Goal: Information Seeking & Learning: Learn about a topic

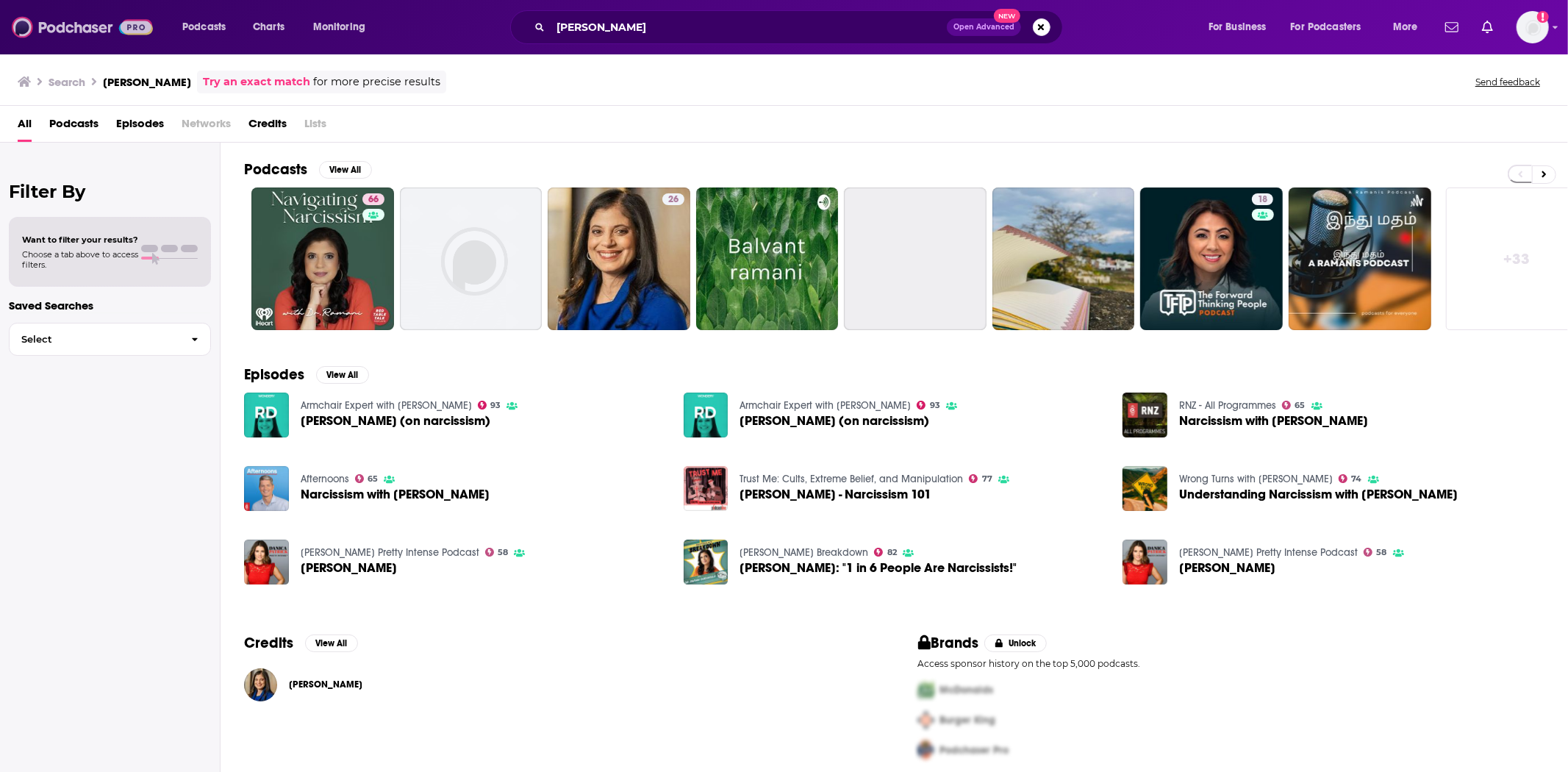
click at [84, 26] on img at bounding box center [82, 27] width 141 height 28
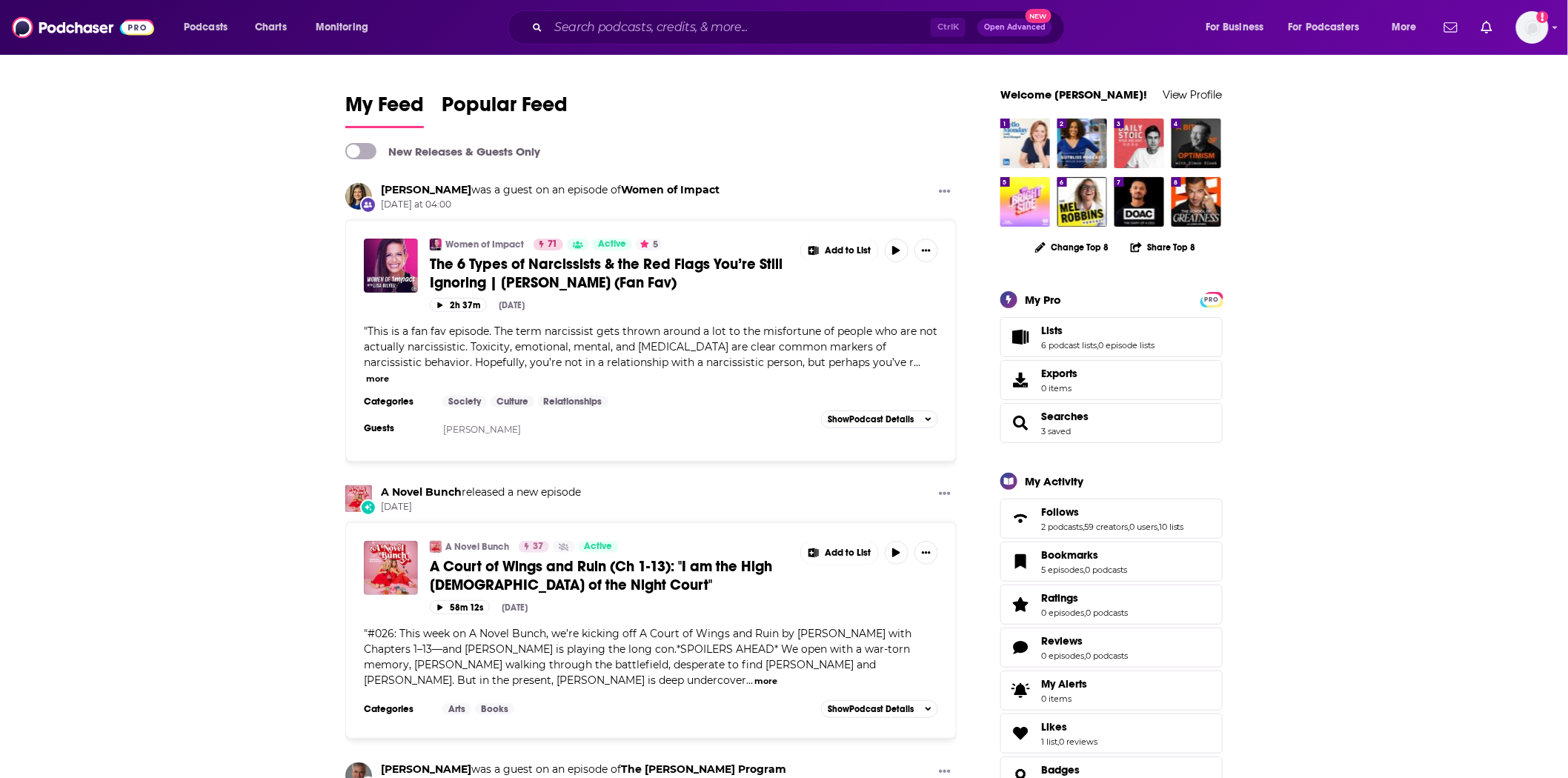
click at [647, 11] on div "Ctrl K Open Advanced New" at bounding box center [786, 27] width 557 height 34
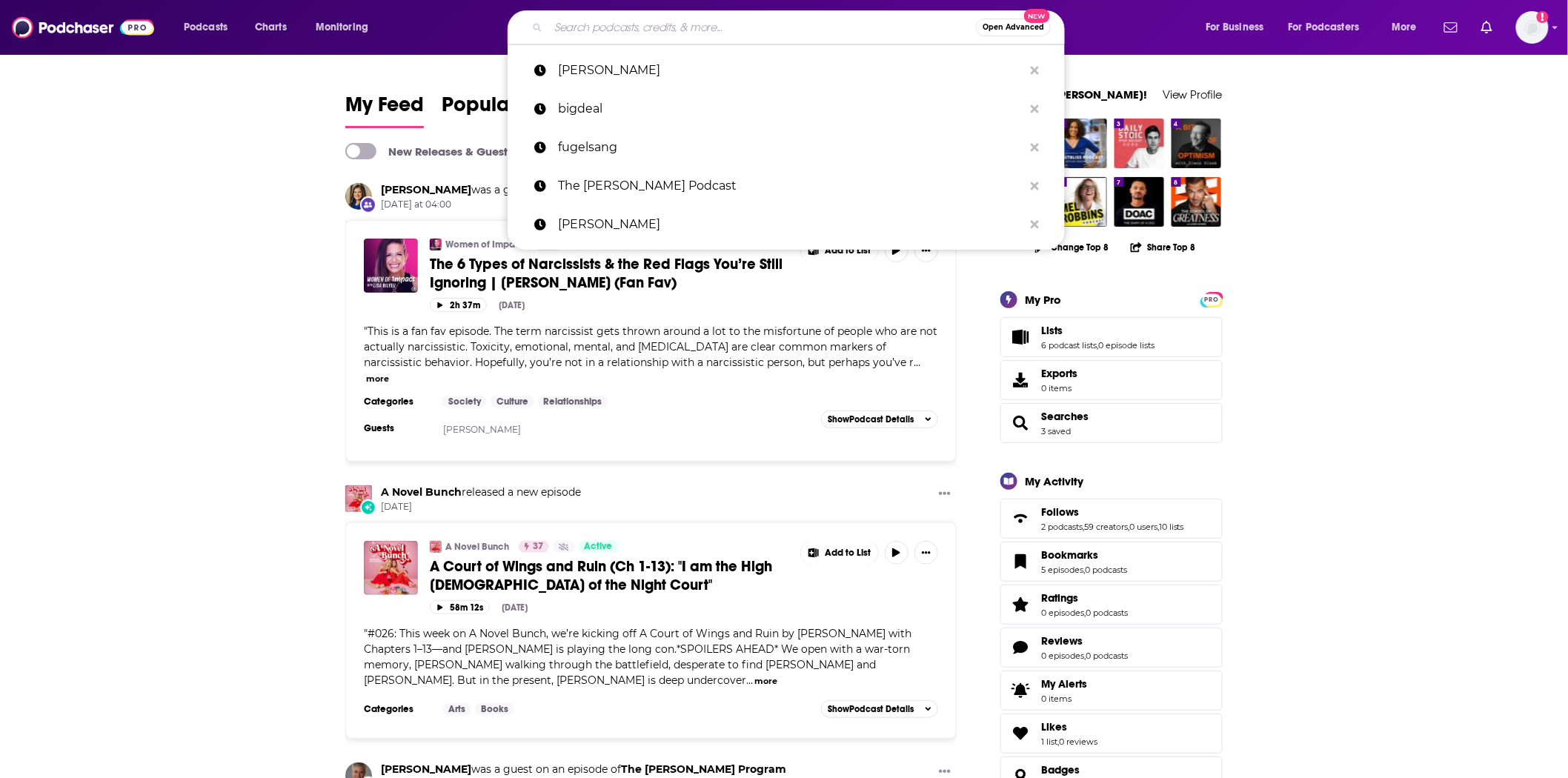
click at [635, 24] on input "Search podcasts, credits, & more..." at bounding box center [761, 27] width 427 height 24
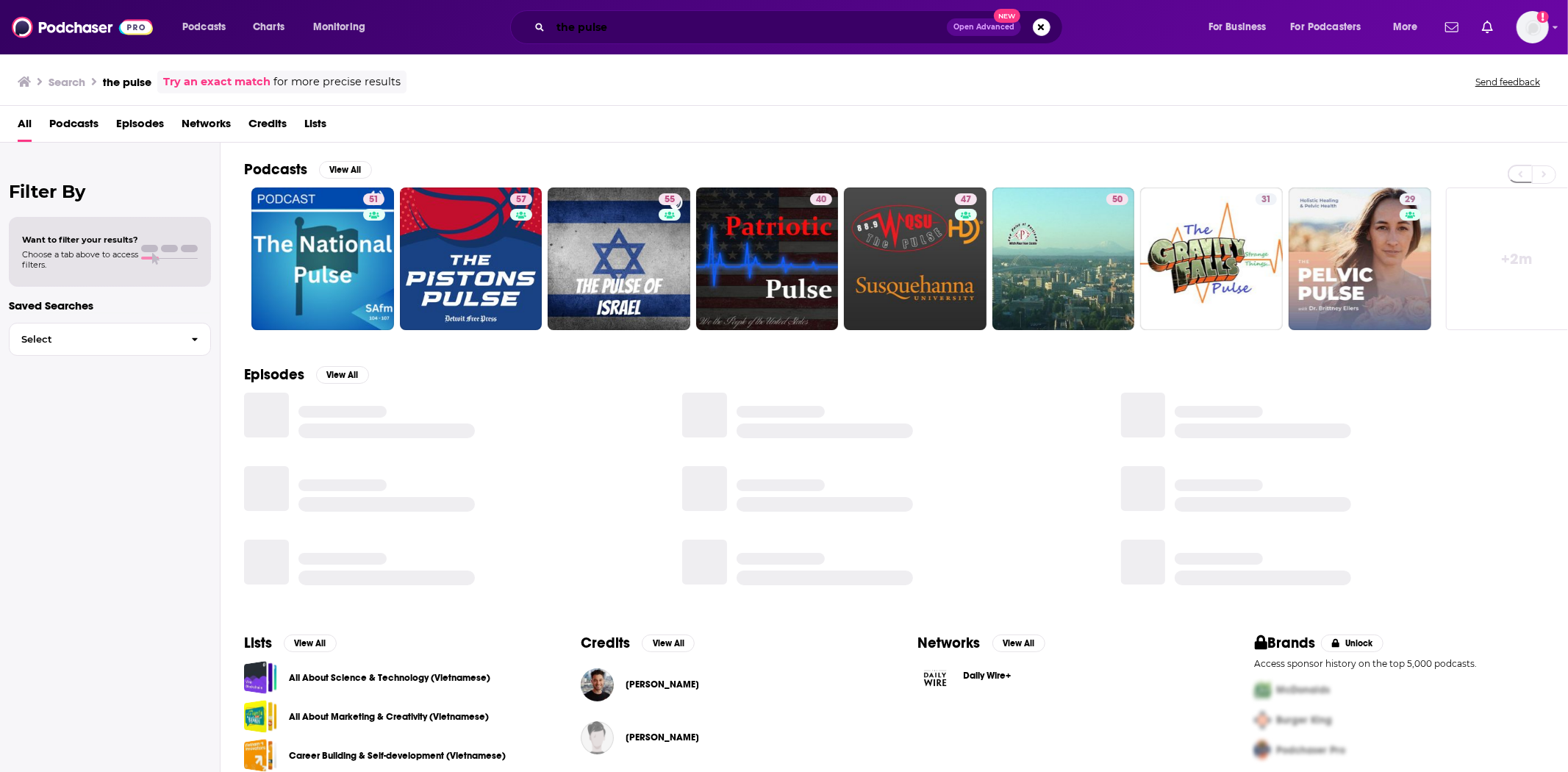
click at [635, 29] on input "the pulse" at bounding box center [749, 27] width 396 height 23
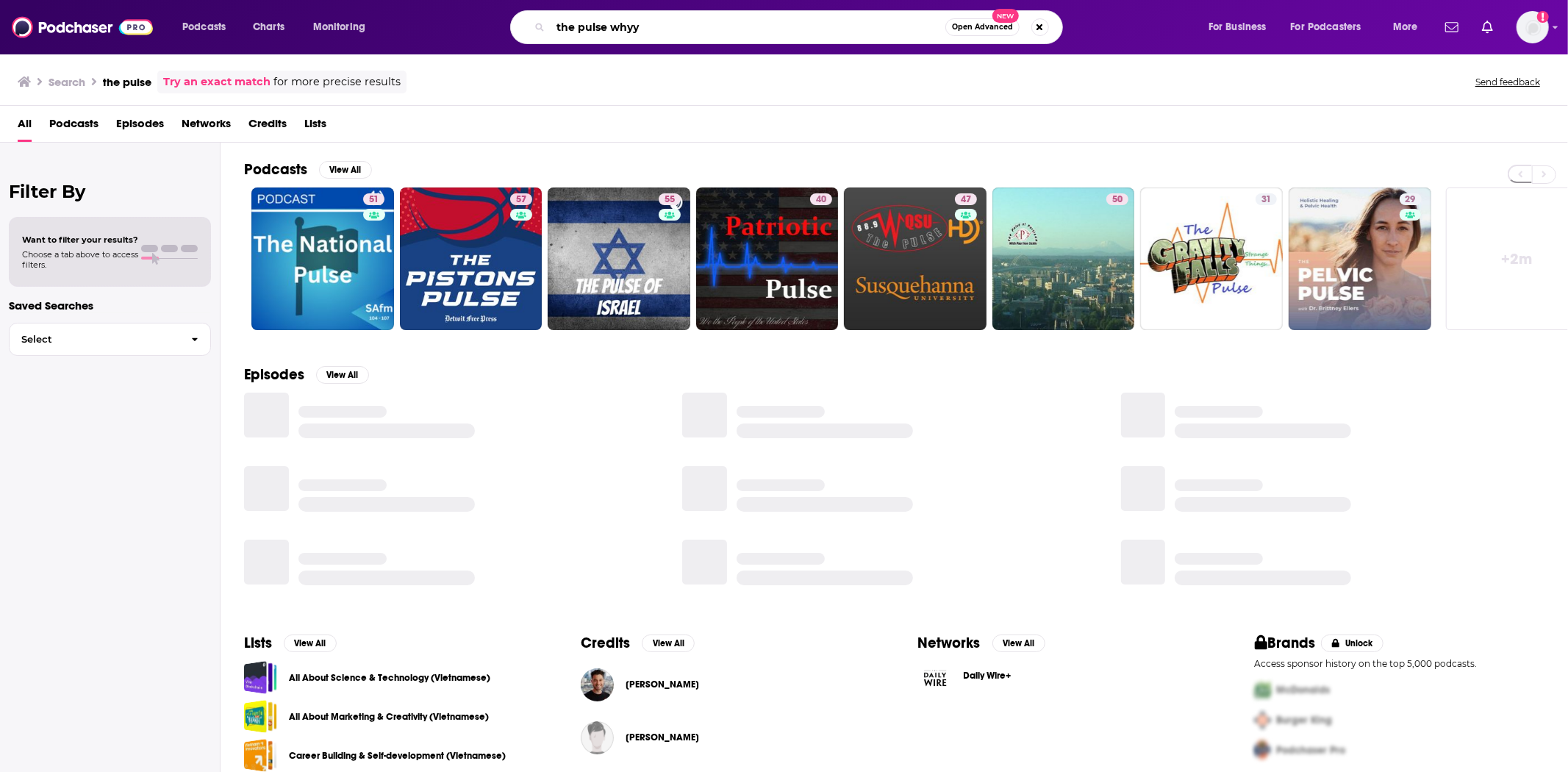
type input "the pulse whyy"
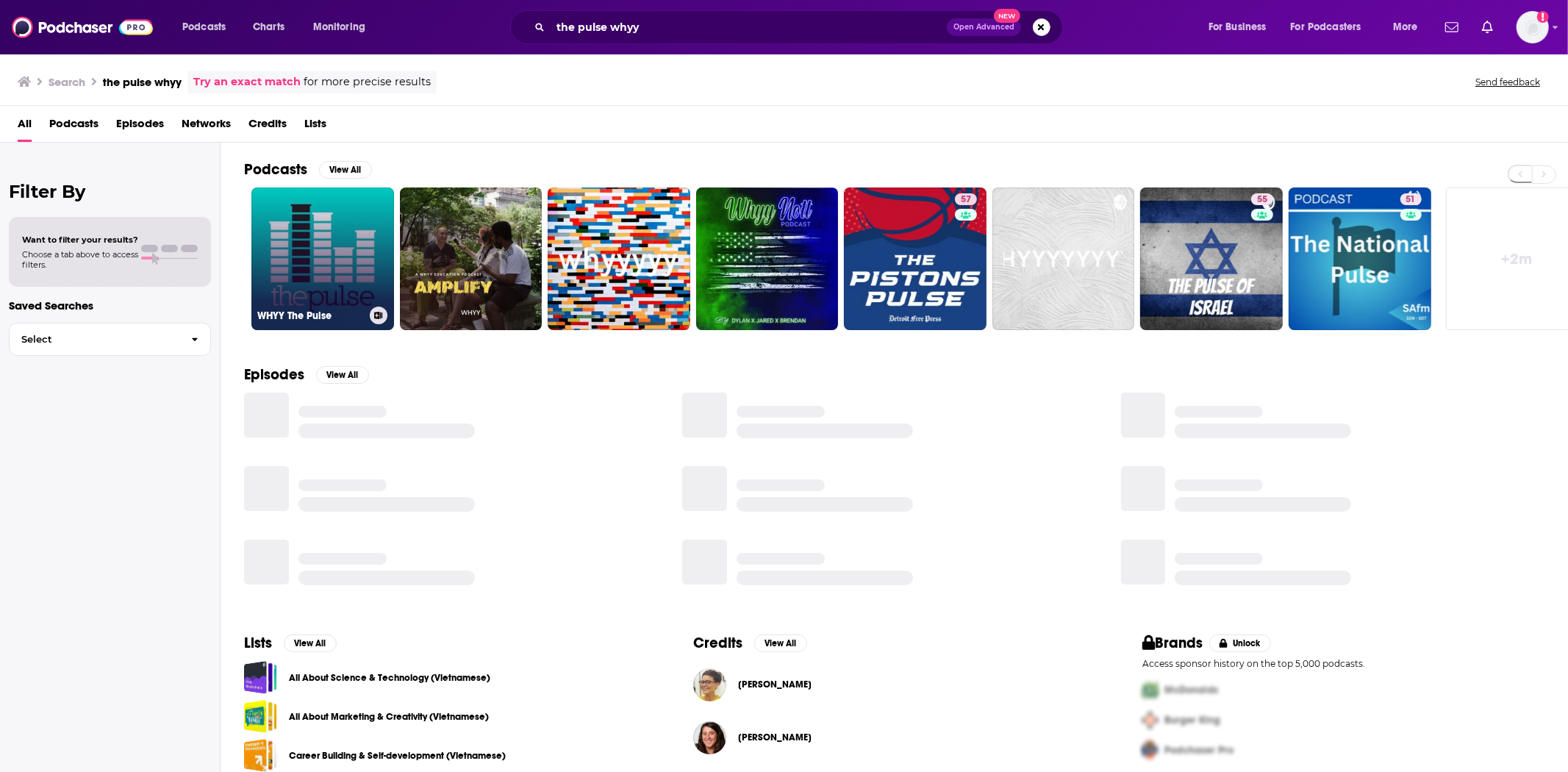
click at [272, 262] on link "WHYY The Pulse" at bounding box center [322, 258] width 142 height 142
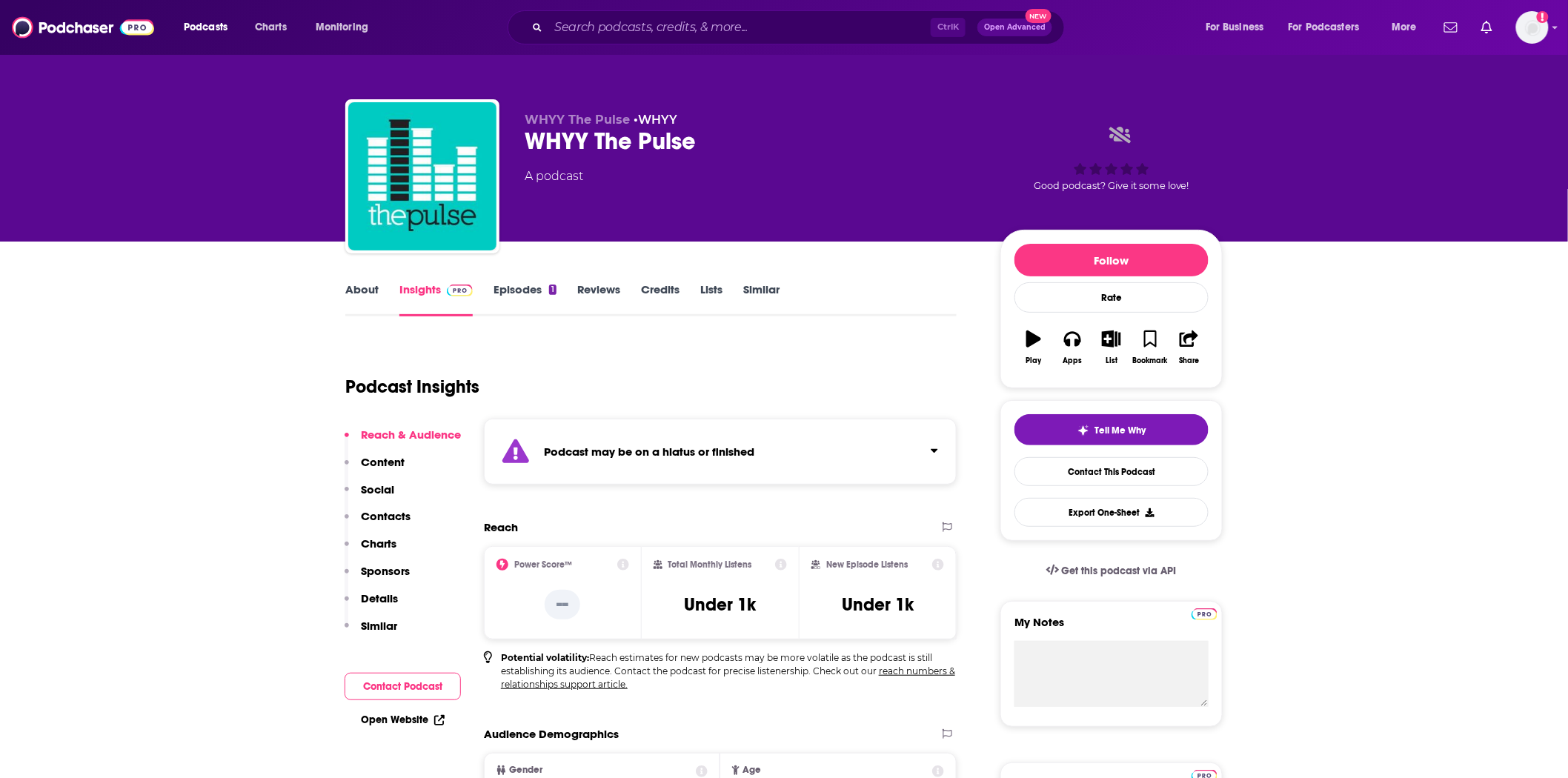
click at [536, 291] on link "Episodes 1" at bounding box center [524, 299] width 63 height 34
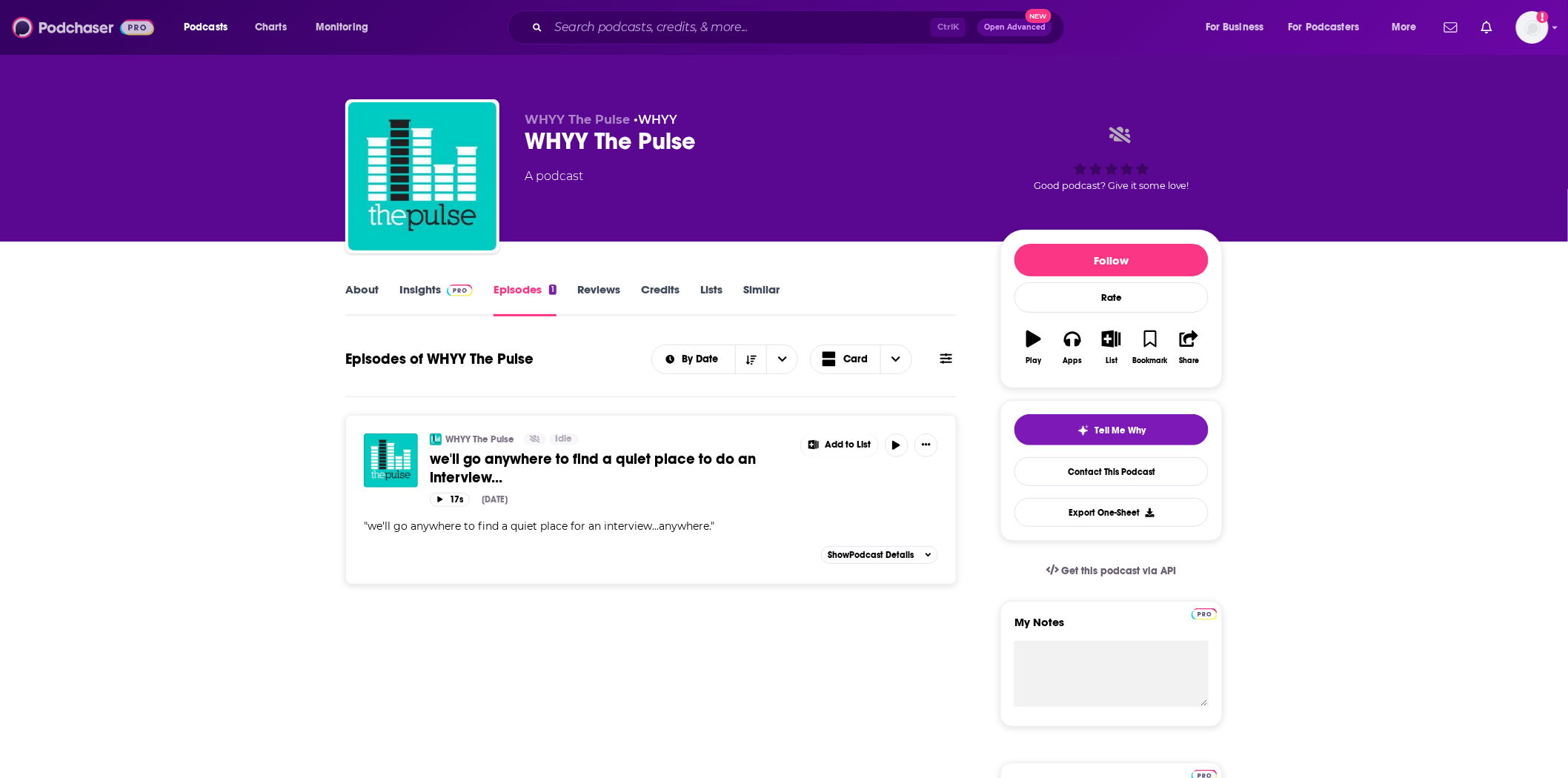
click at [87, 24] on img at bounding box center [83, 27] width 142 height 28
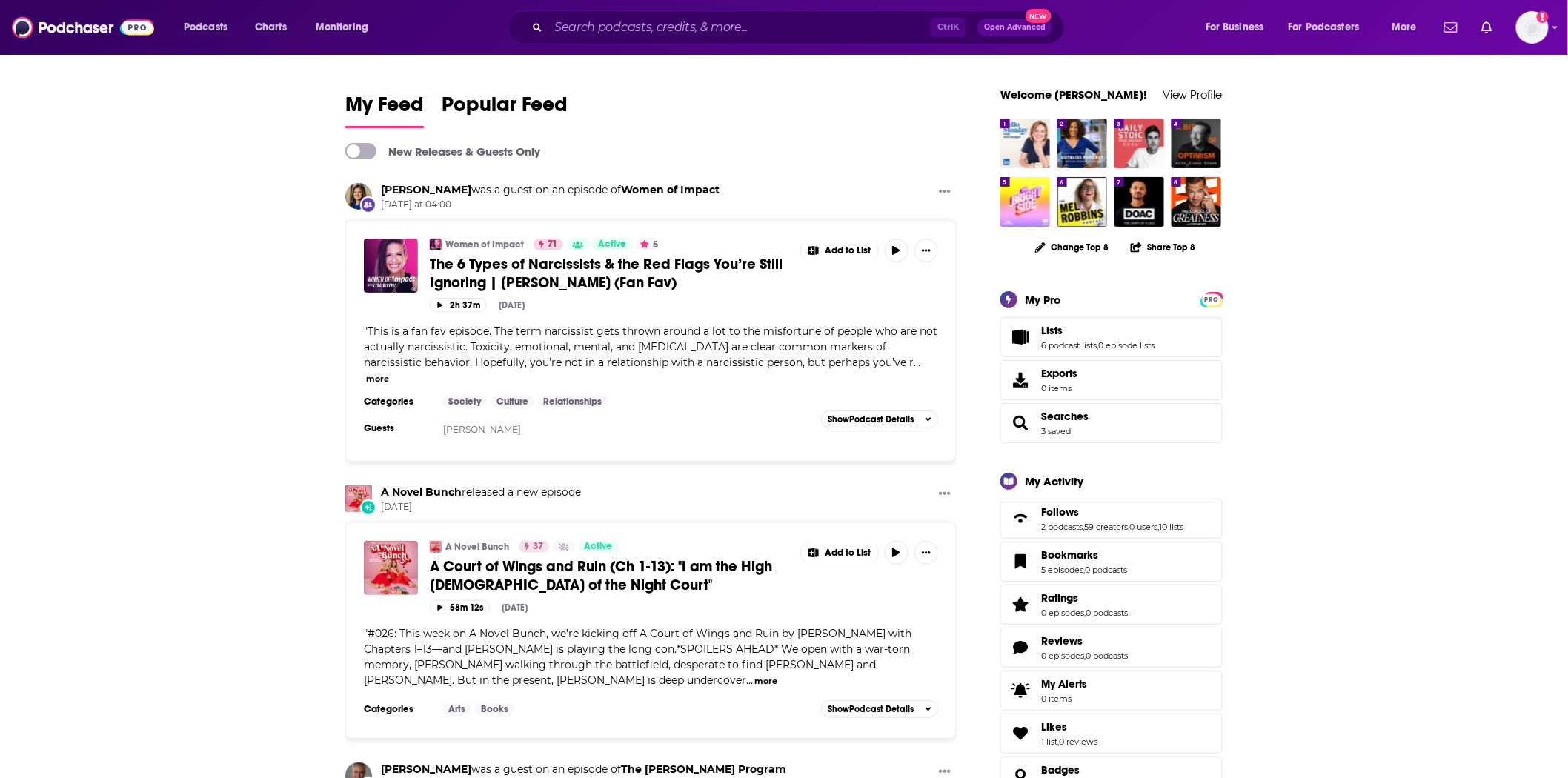
click at [657, 260] on span "The 6 Types of Narcissists & the Red Flags You’re Still Ignoring | [PERSON_NAME…" at bounding box center [606, 273] width 353 height 37
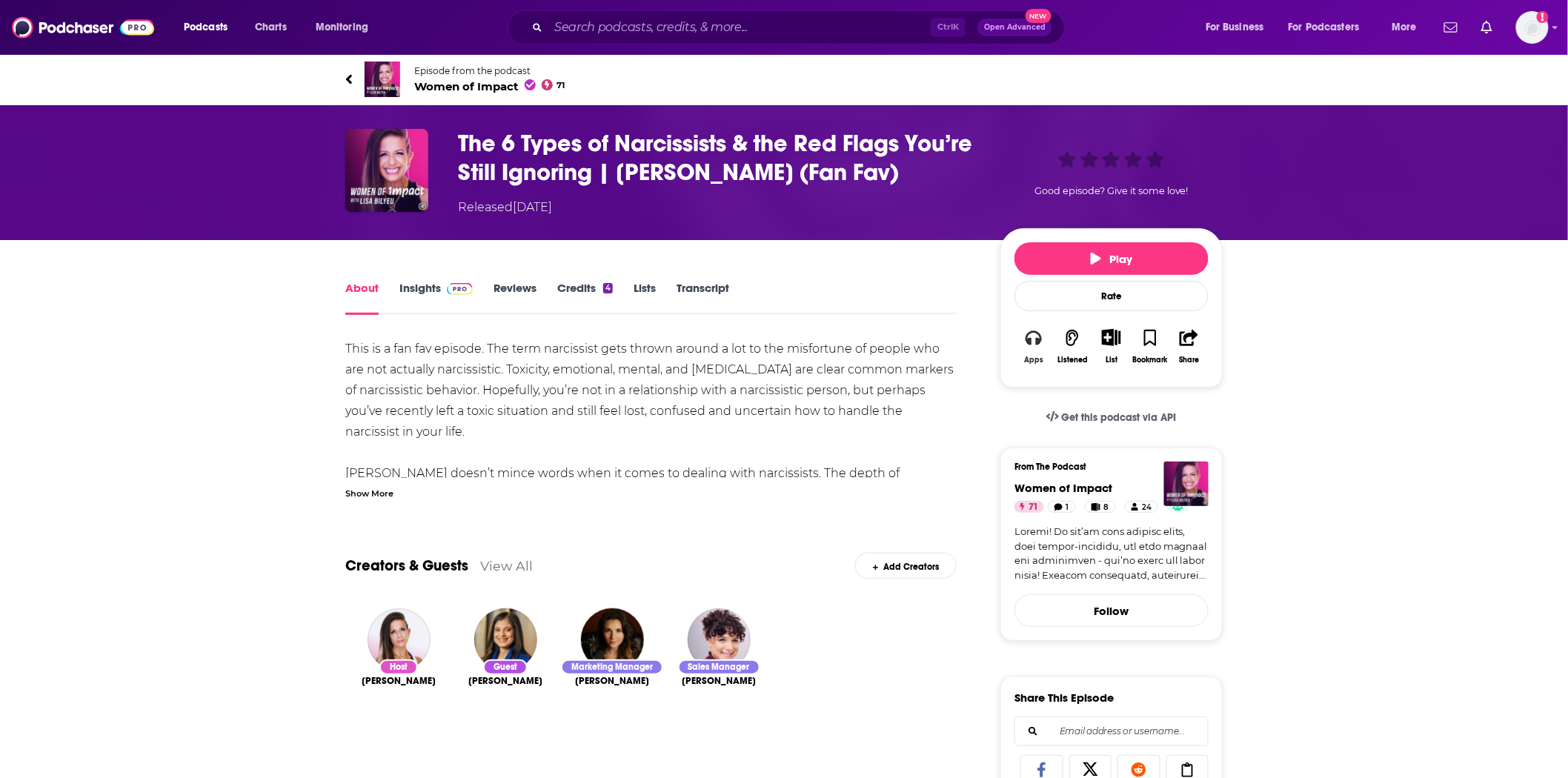
click at [1018, 345] on button "Apps" at bounding box center [1034, 346] width 39 height 54
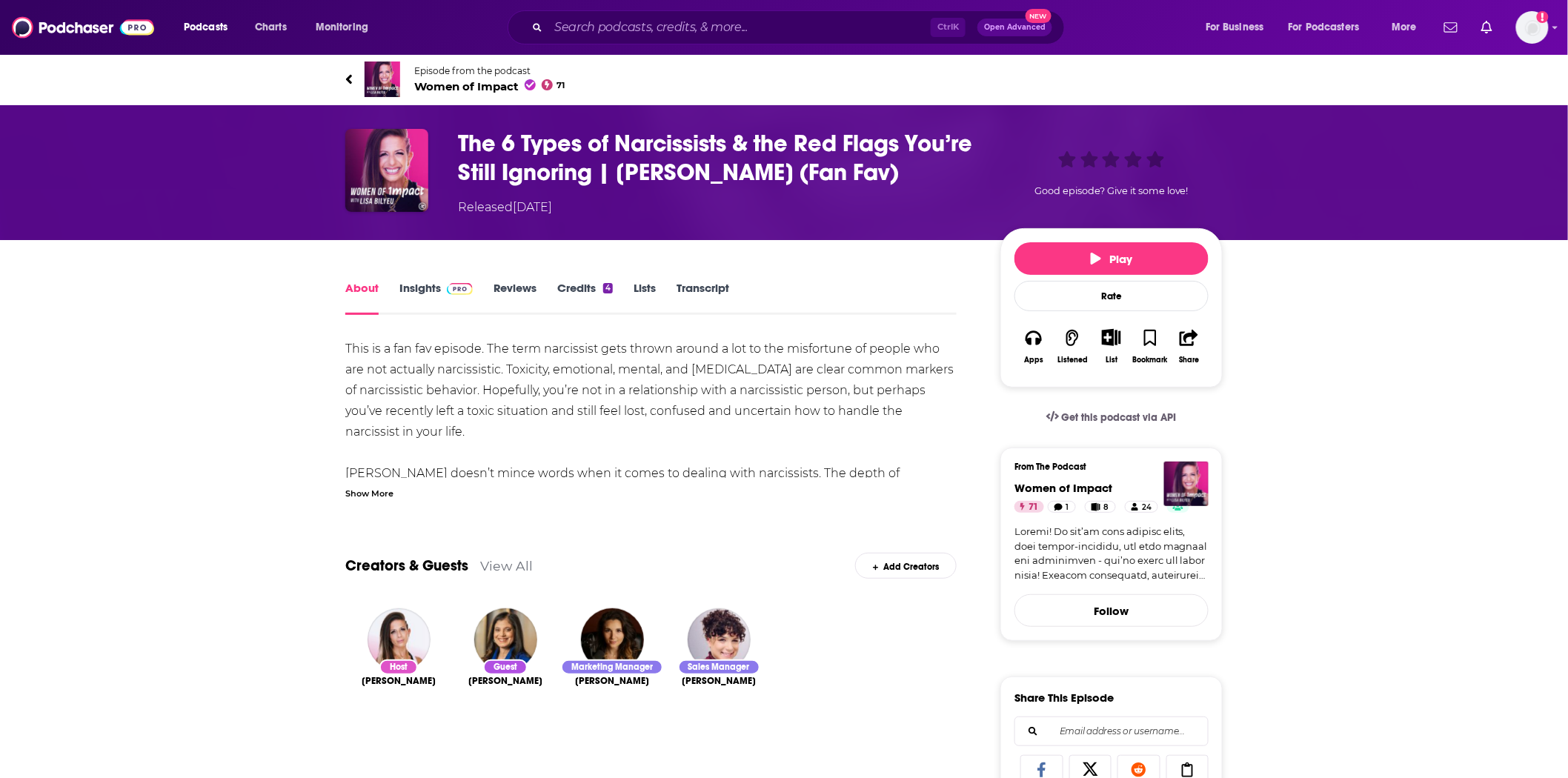
click at [505, 85] on span "Women of Impact 71" at bounding box center [490, 86] width 151 height 14
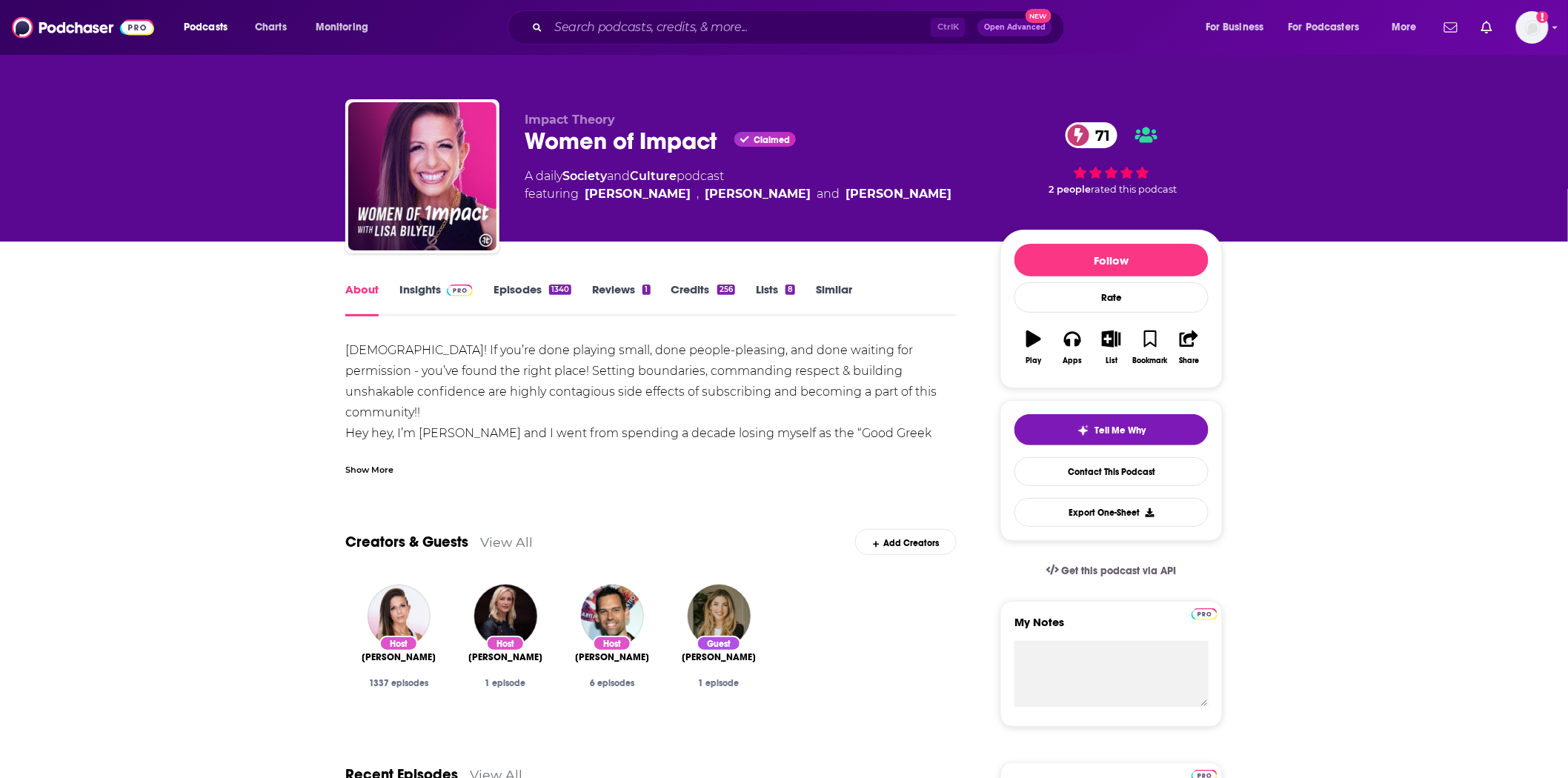
click at [441, 289] on span at bounding box center [457, 289] width 32 height 14
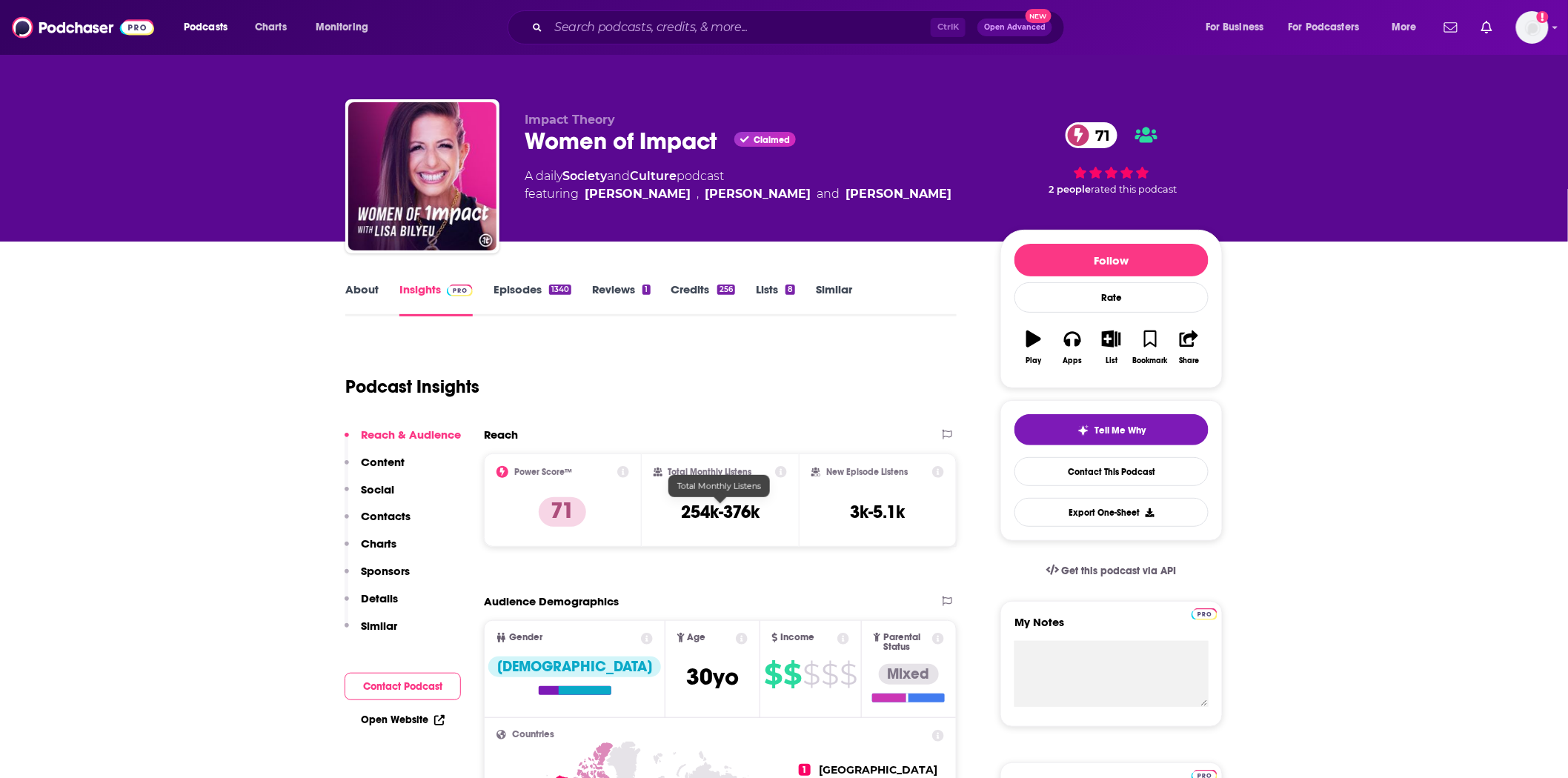
drag, startPoint x: 751, startPoint y: 506, endPoint x: 660, endPoint y: 506, distance: 91.0
click at [660, 506] on div "Total Monthly Listens 254k-376k" at bounding box center [720, 500] width 134 height 68
click at [49, 23] on img at bounding box center [83, 27] width 142 height 28
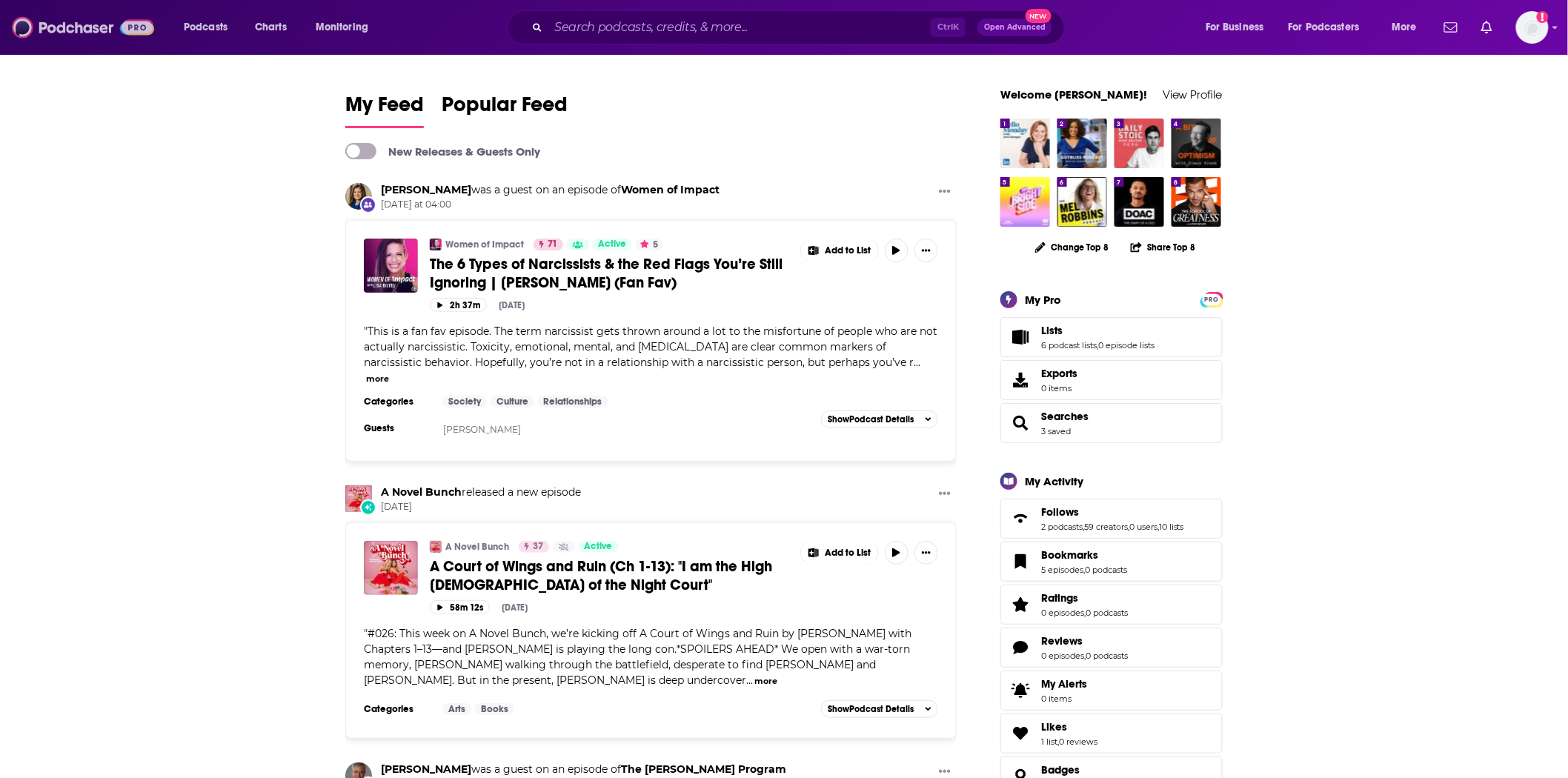
click at [108, 16] on img at bounding box center [83, 27] width 142 height 28
